Goal: Navigation & Orientation: Find specific page/section

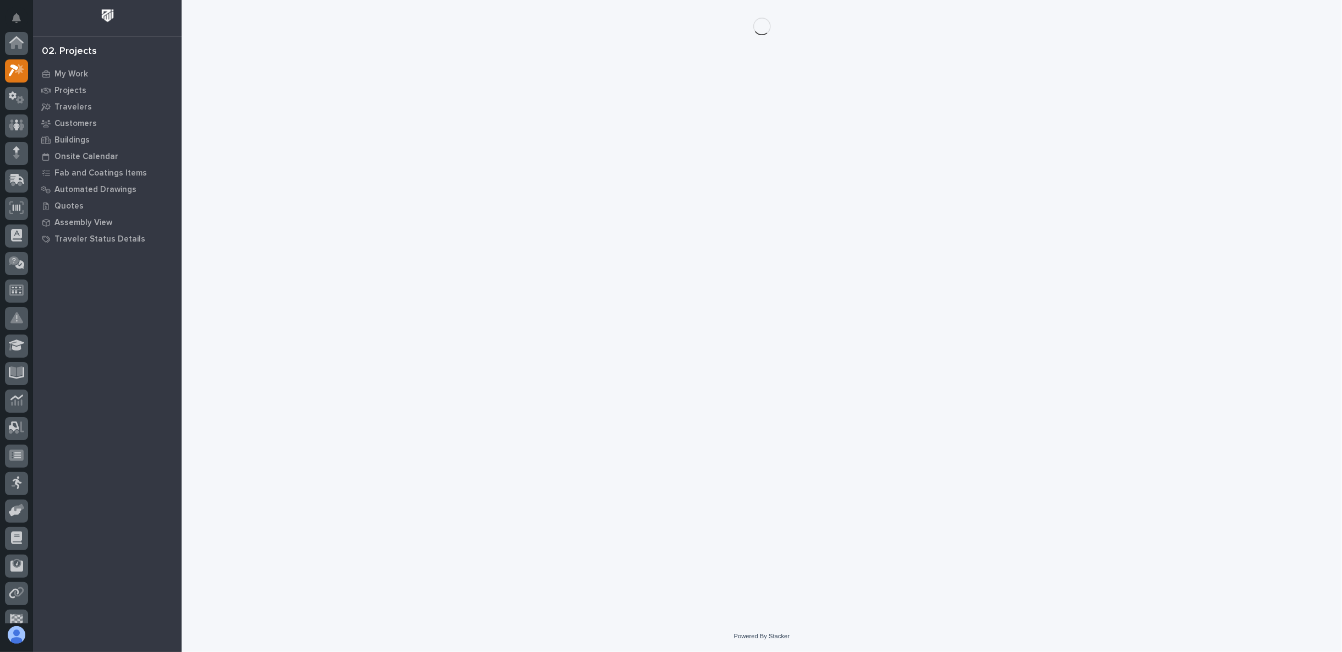
scroll to position [28, 0]
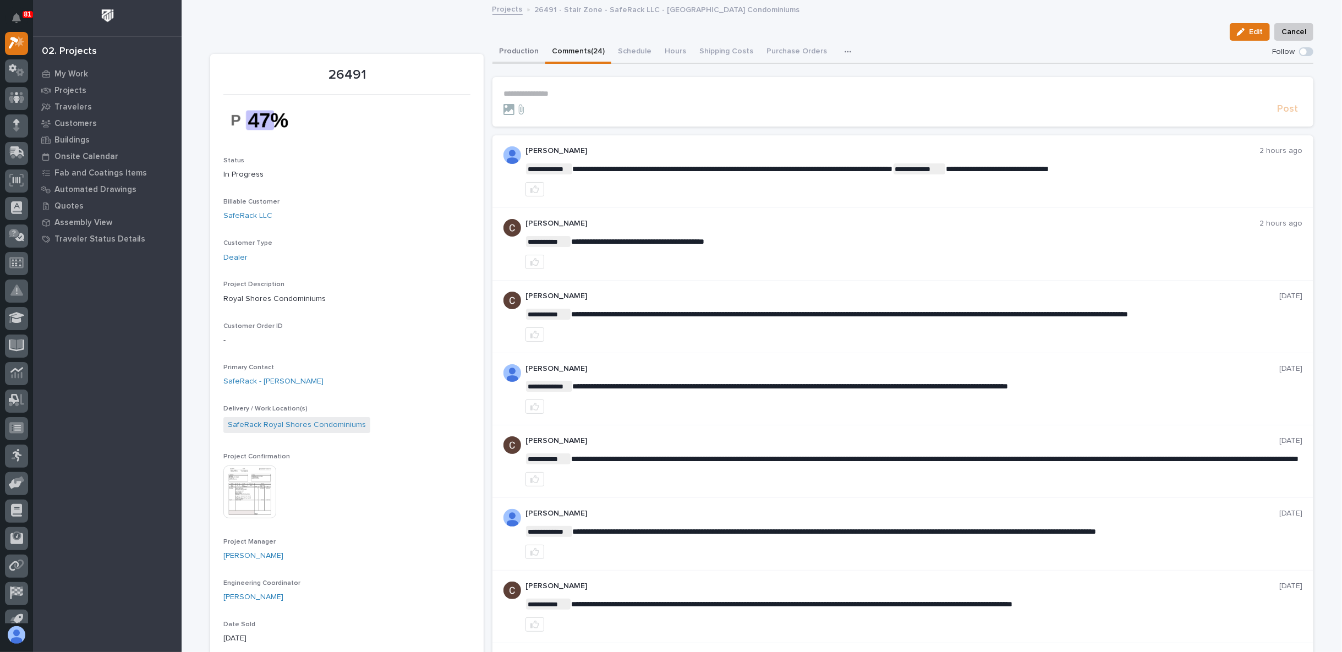
click at [517, 53] on button "Production" at bounding box center [518, 52] width 53 height 23
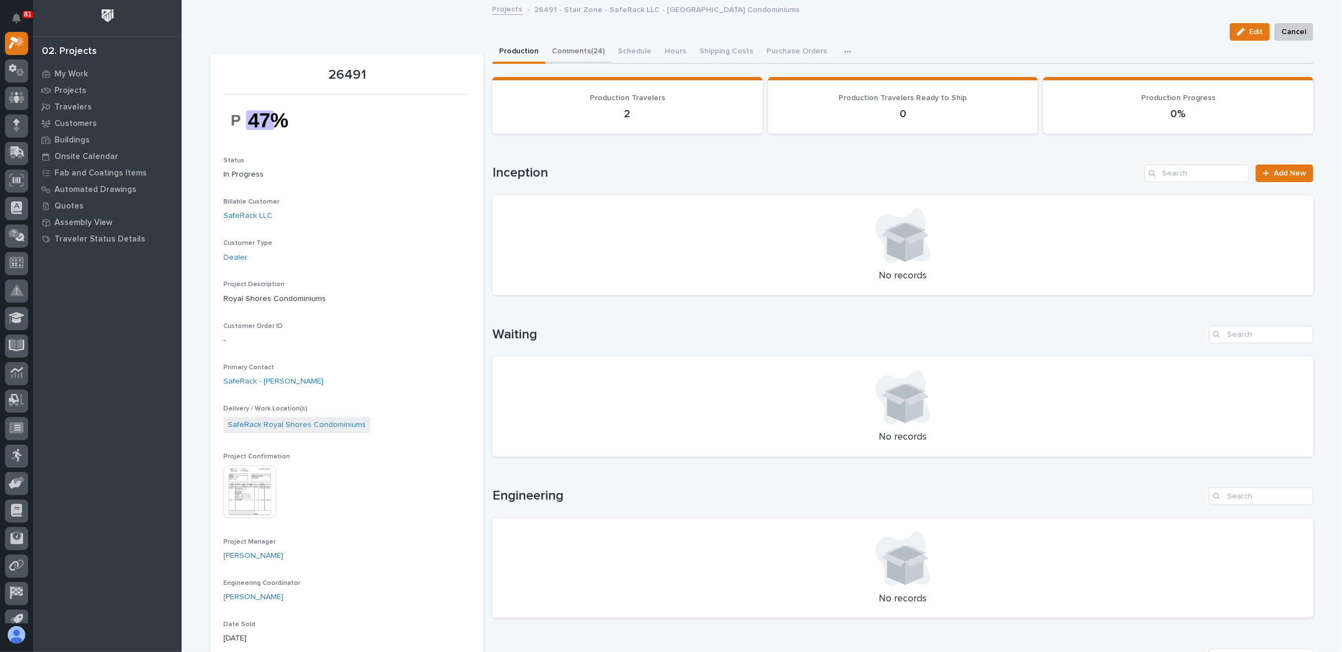
click at [590, 48] on button "Comments (24)" at bounding box center [578, 52] width 66 height 23
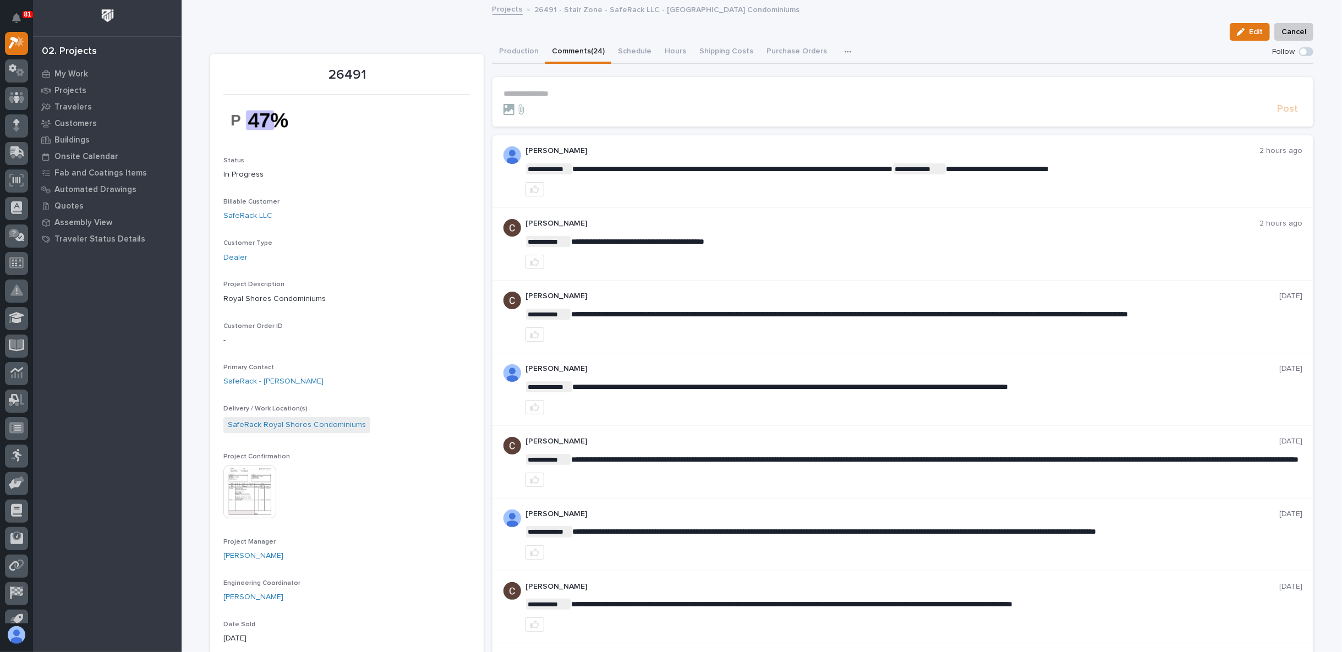
click at [262, 504] on img at bounding box center [249, 491] width 53 height 53
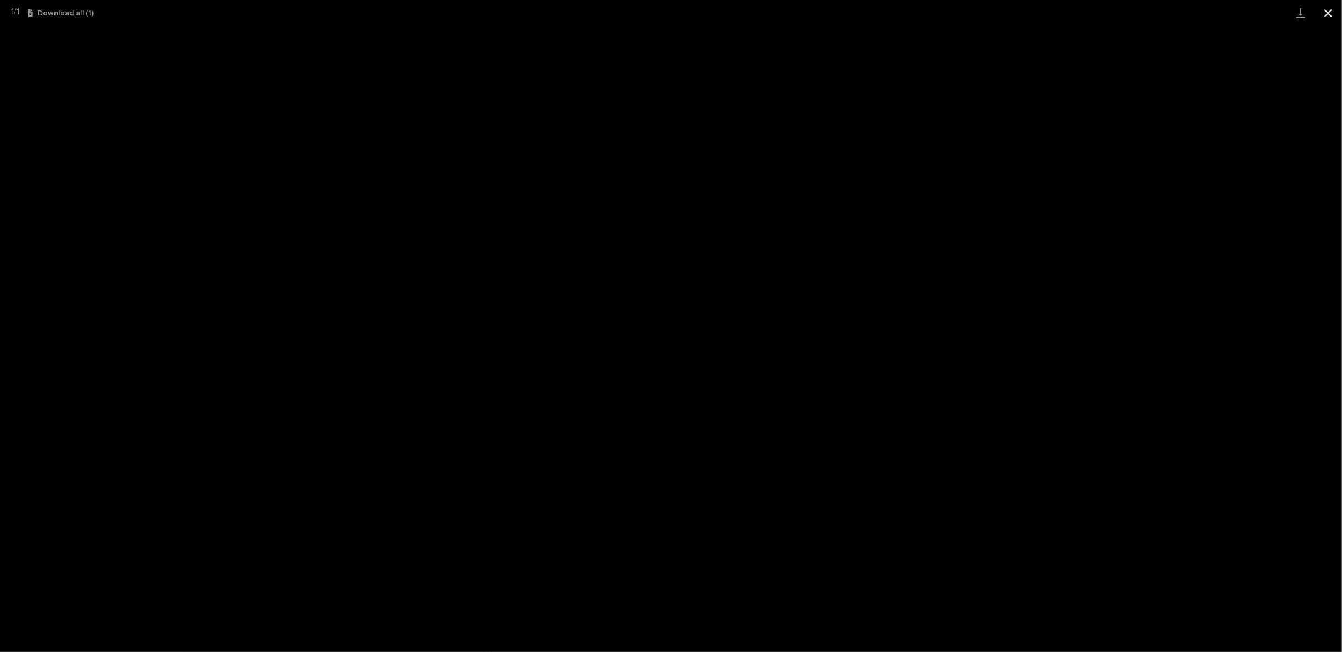
click at [1329, 12] on button "Close gallery" at bounding box center [1328, 13] width 28 height 26
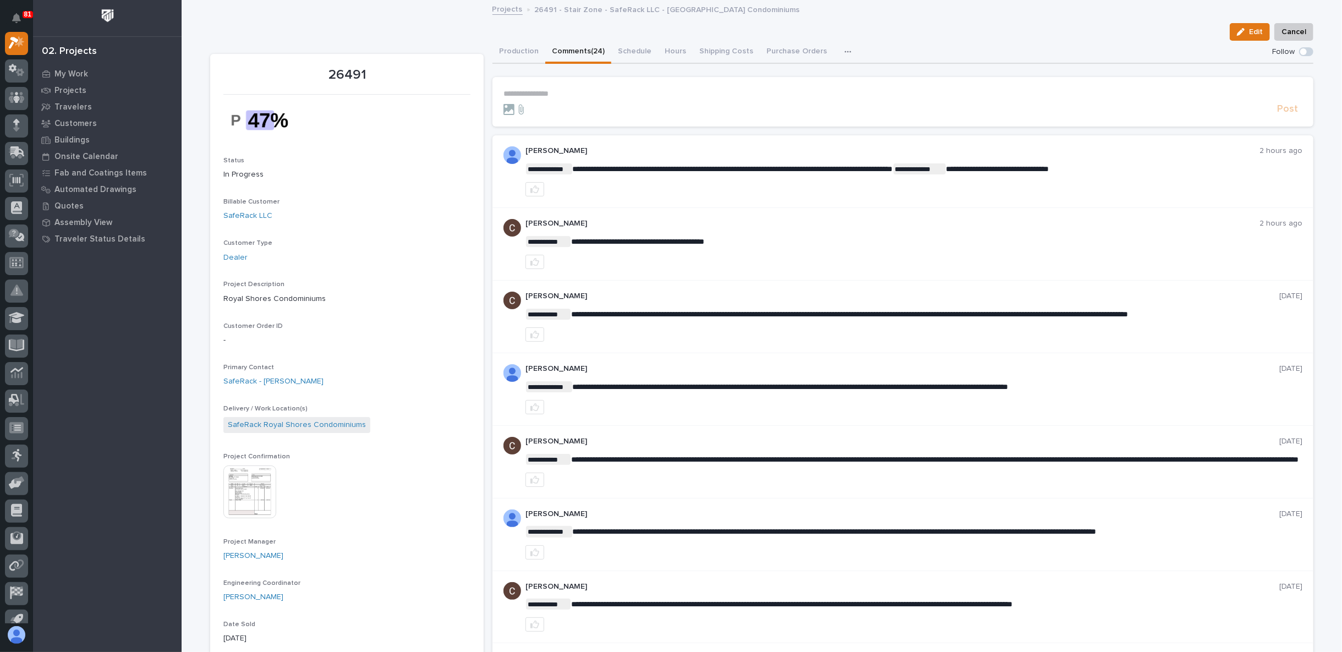
click at [539, 95] on p "**********" at bounding box center [902, 93] width 799 height 9
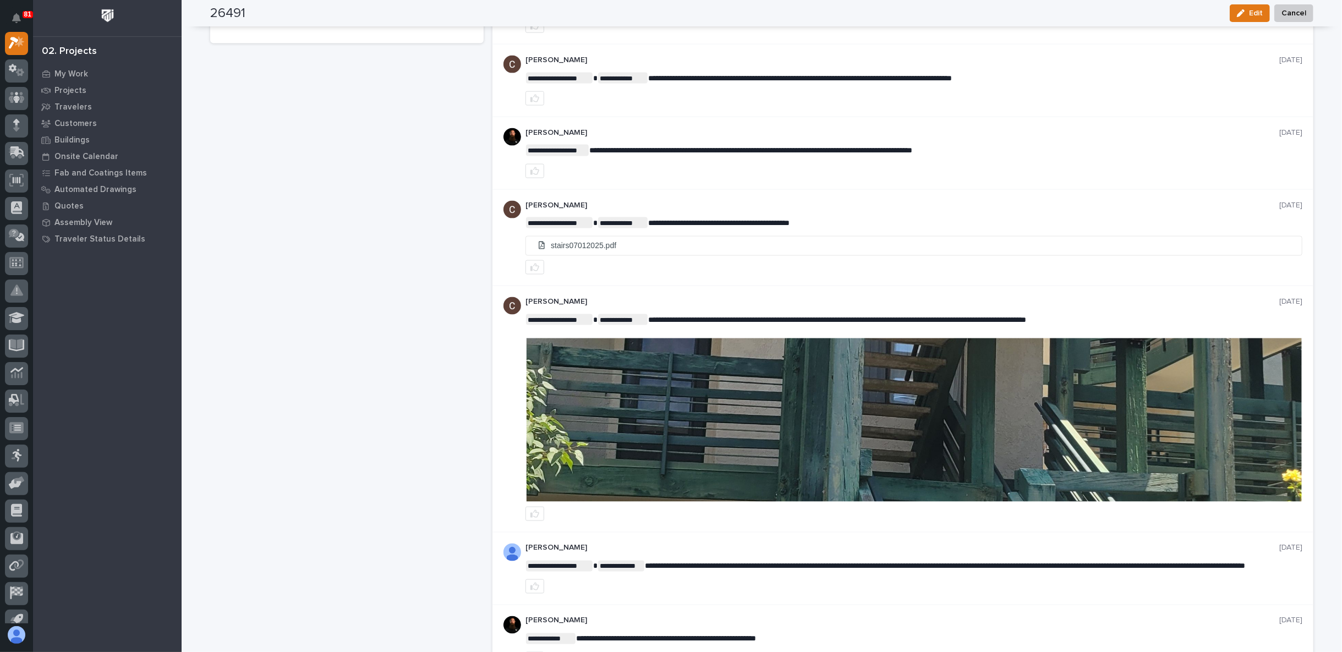
scroll to position [1406, 0]
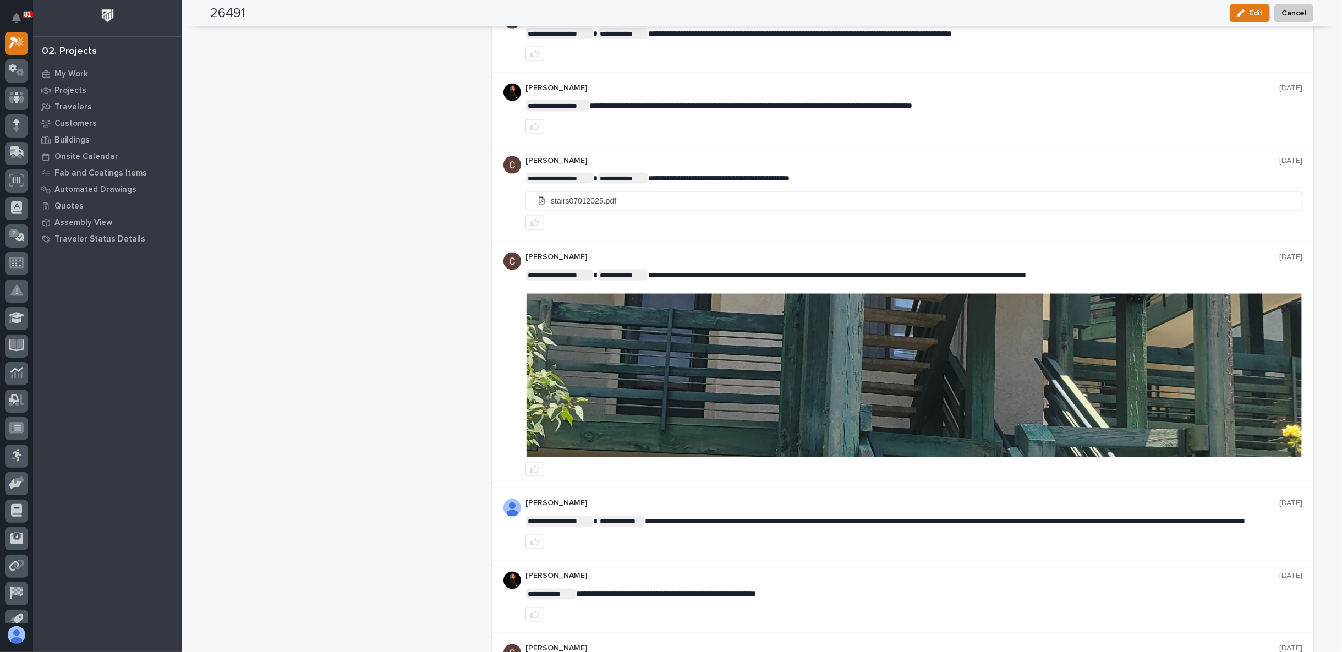
click at [856, 332] on img at bounding box center [913, 375] width 775 height 163
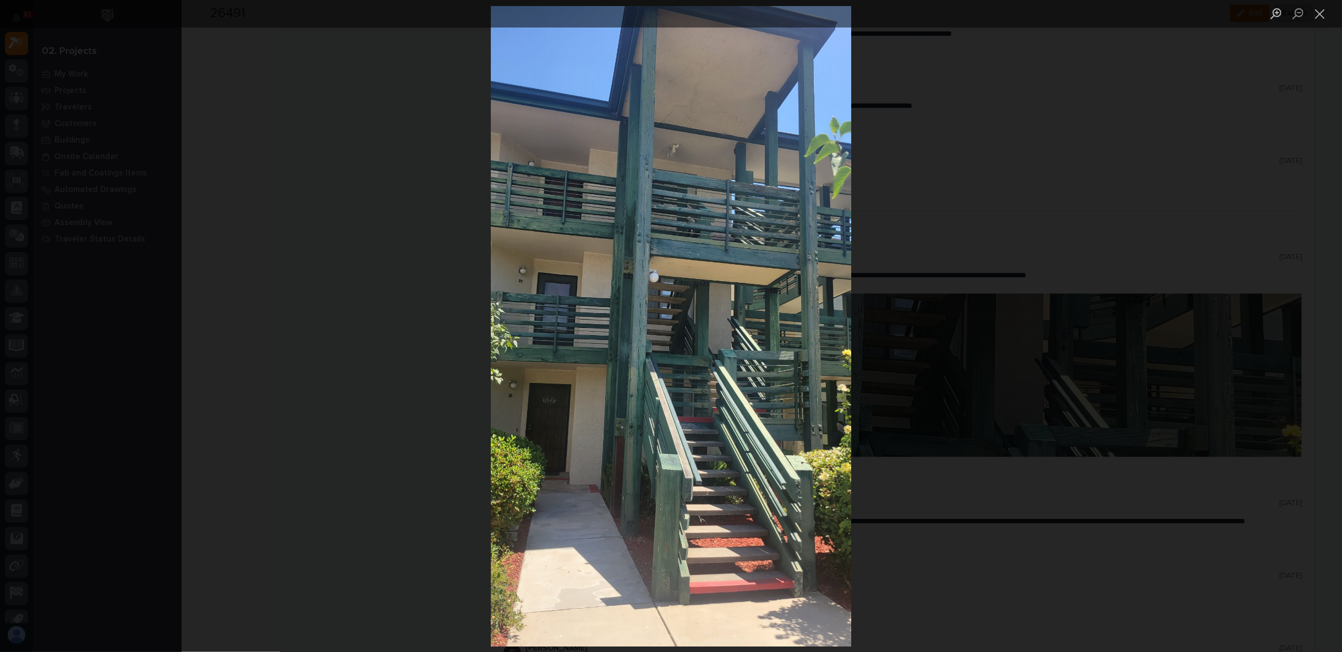
click at [864, 483] on div "Lightbox" at bounding box center [671, 326] width 1342 height 652
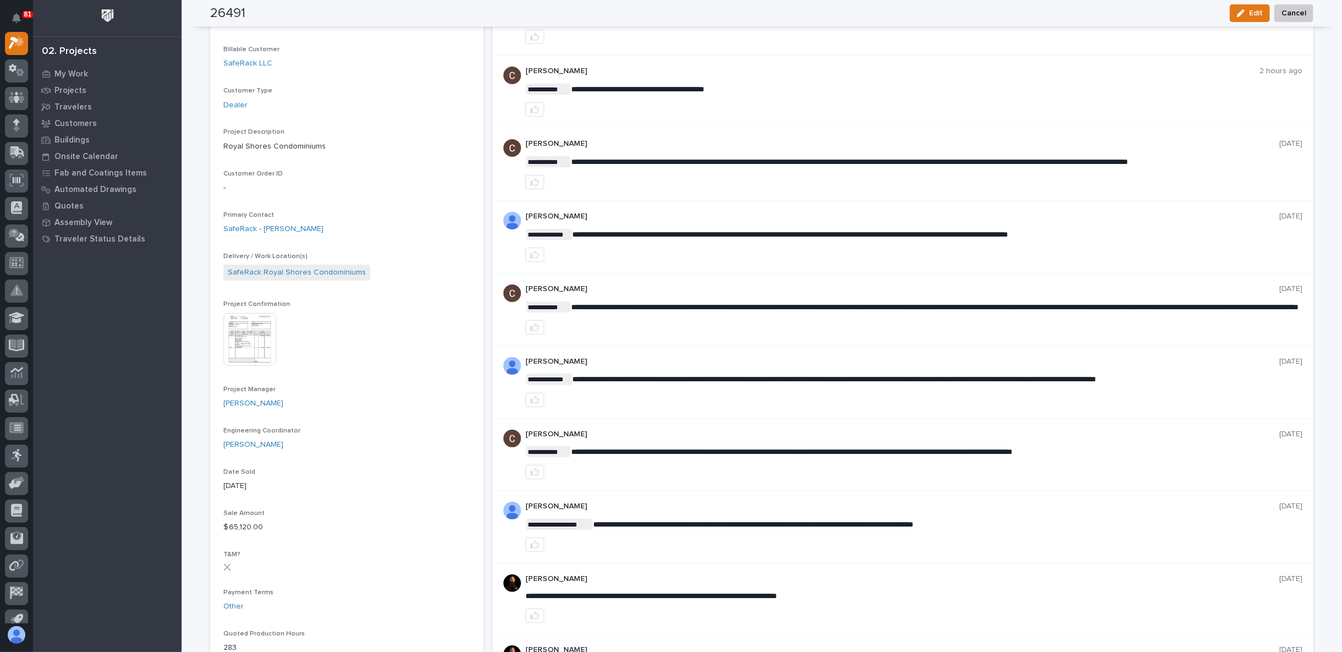
scroll to position [0, 0]
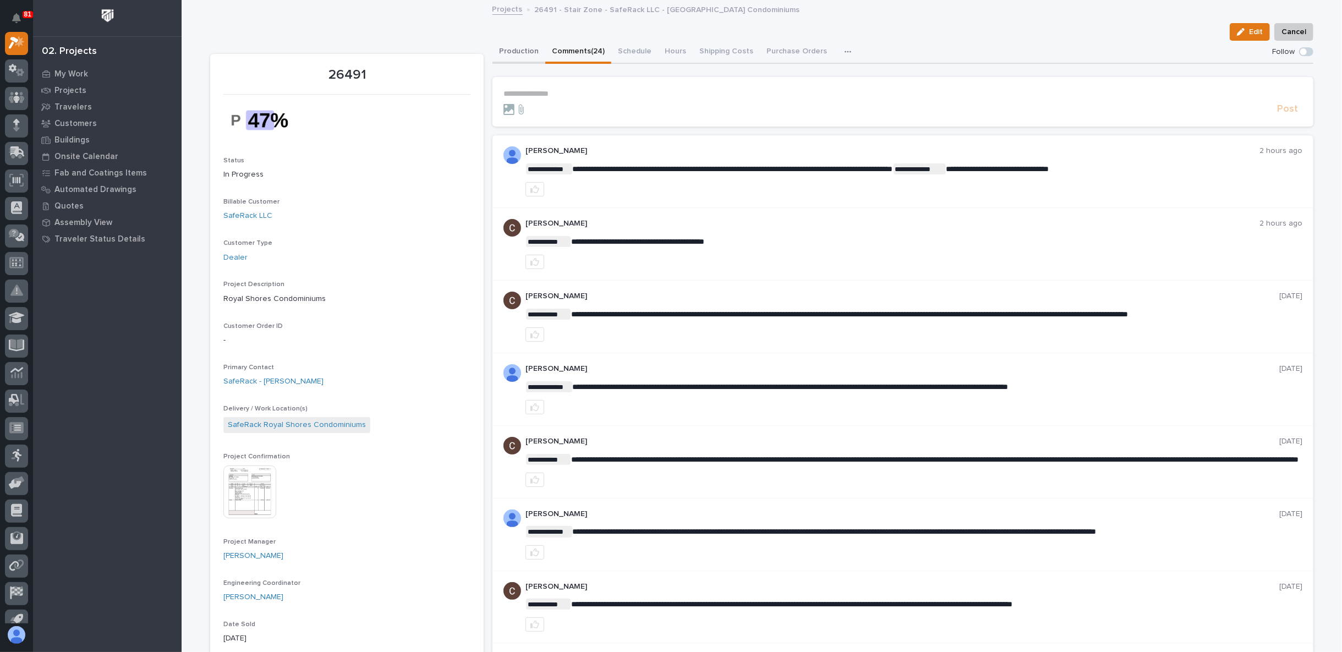
click at [518, 41] on button "Production" at bounding box center [518, 52] width 53 height 23
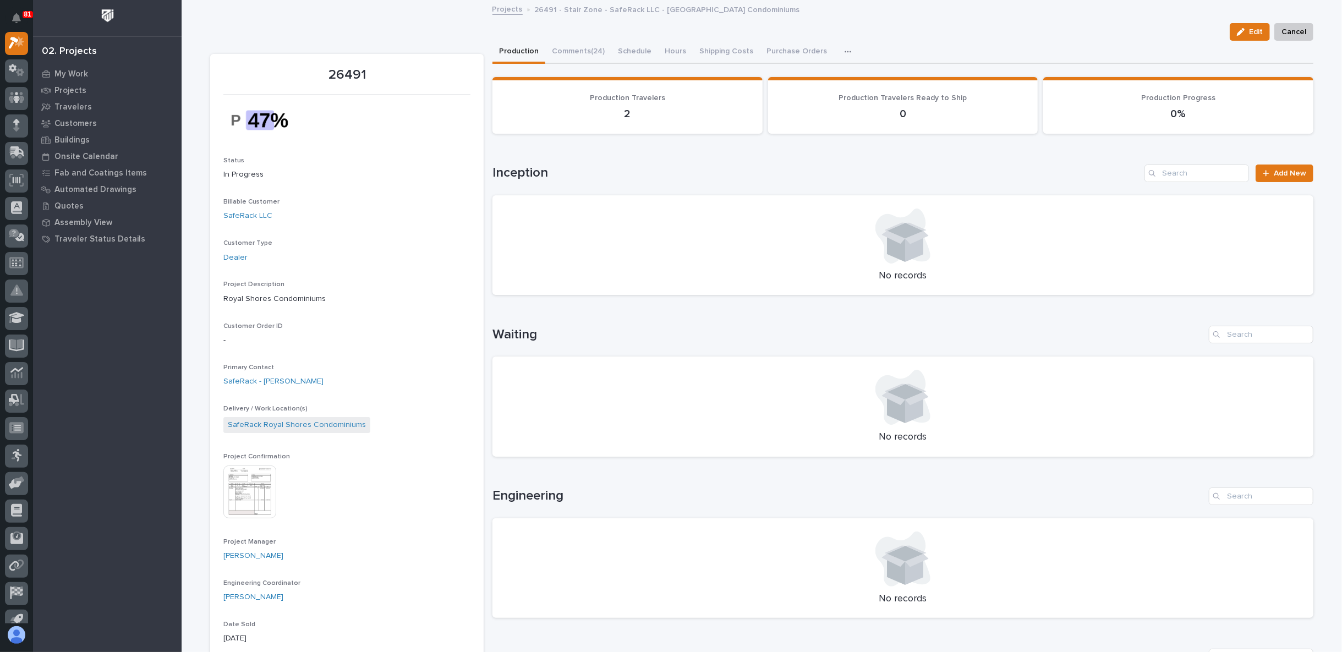
click at [838, 50] on button "button" at bounding box center [850, 52] width 24 height 22
click at [802, 81] on span "CompanyCam" at bounding box center [805, 81] width 50 height 10
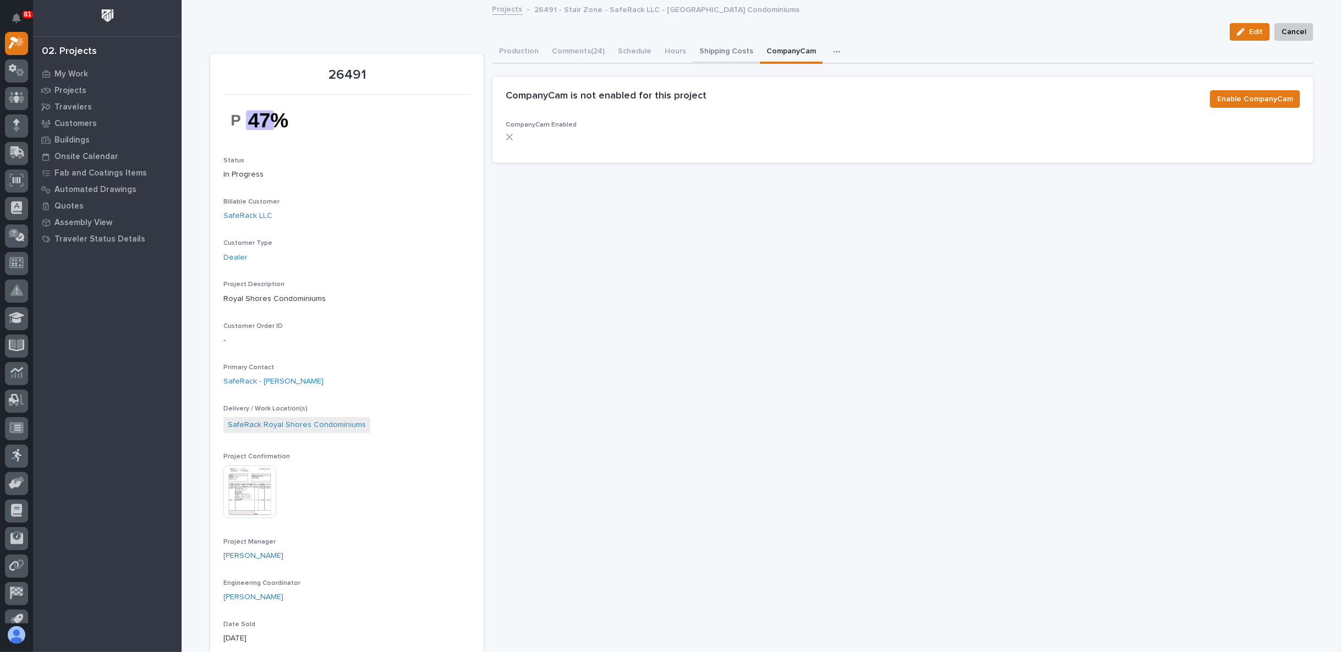
click at [716, 51] on button "Shipping Costs" at bounding box center [726, 52] width 67 height 23
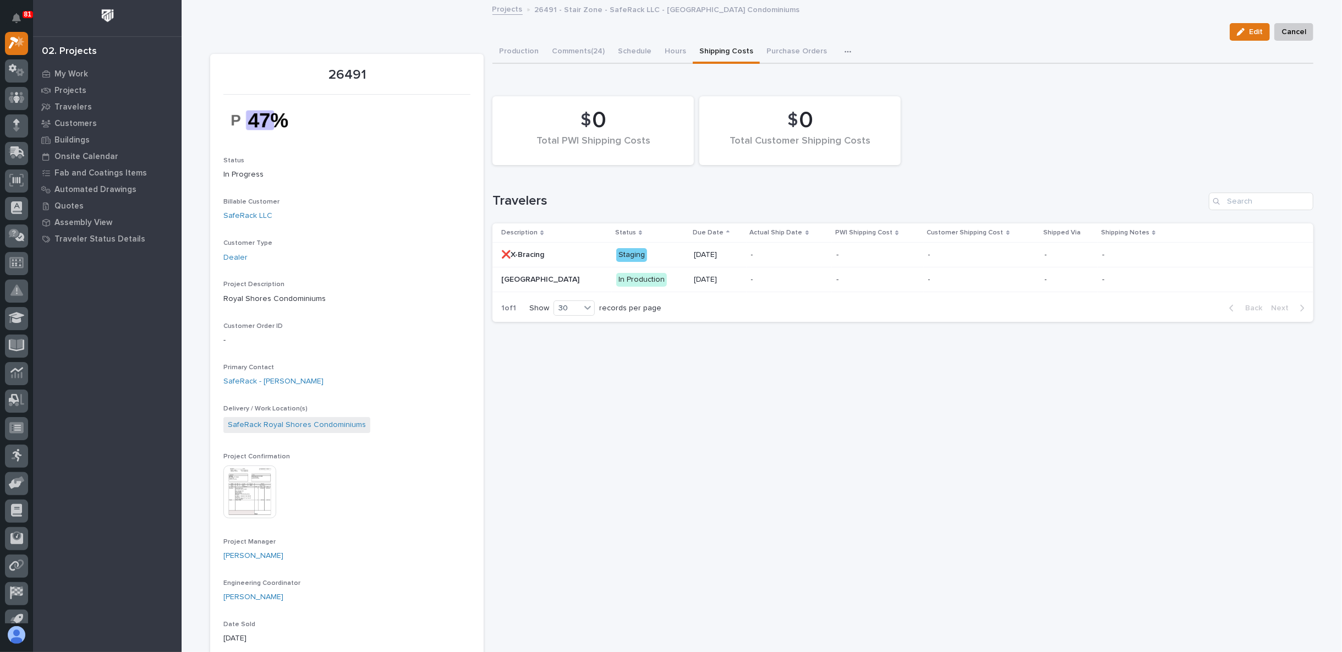
click at [132, 373] on div "My Work Projects Travelers Customers Buildings Onsite Calendar Fab and Coatings…" at bounding box center [107, 358] width 149 height 586
